Goal: Find contact information: Find contact information

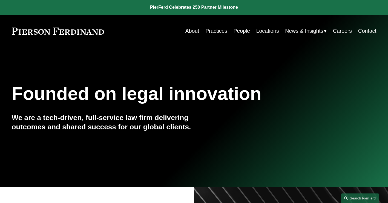
click at [263, 31] on link "Locations" at bounding box center [267, 31] width 23 height 11
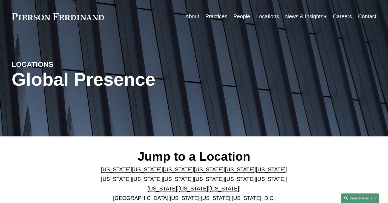
scroll to position [27, 0]
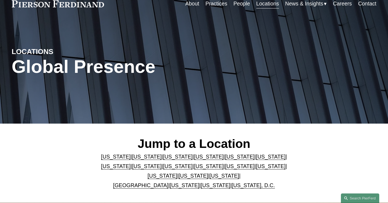
click at [209, 187] on link "Washington" at bounding box center [215, 186] width 30 height 6
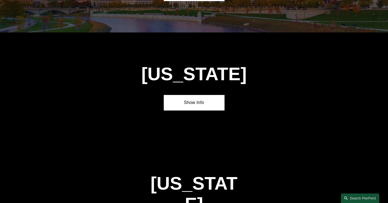
scroll to position [2116, 0]
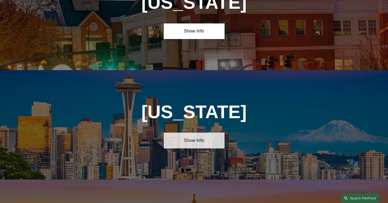
click at [202, 133] on link "Show Info" at bounding box center [194, 141] width 61 height 16
